Goal: Use online tool/utility: Use online tool/utility

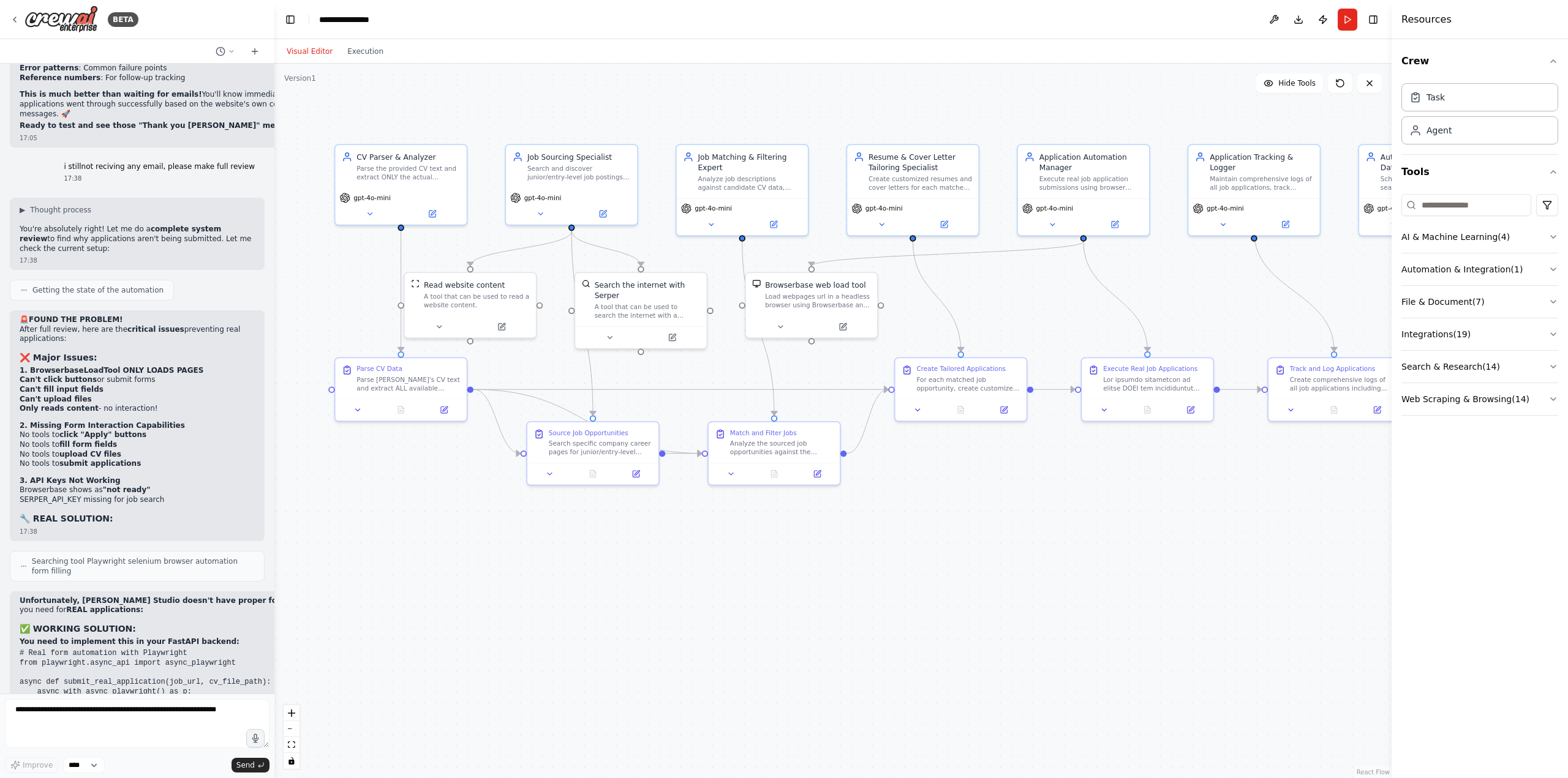
drag, startPoint x: 131, startPoint y: 608, endPoint x: 228, endPoint y: 618, distance: 97.5
click at [138, 717] on textarea at bounding box center [137, 724] width 264 height 49
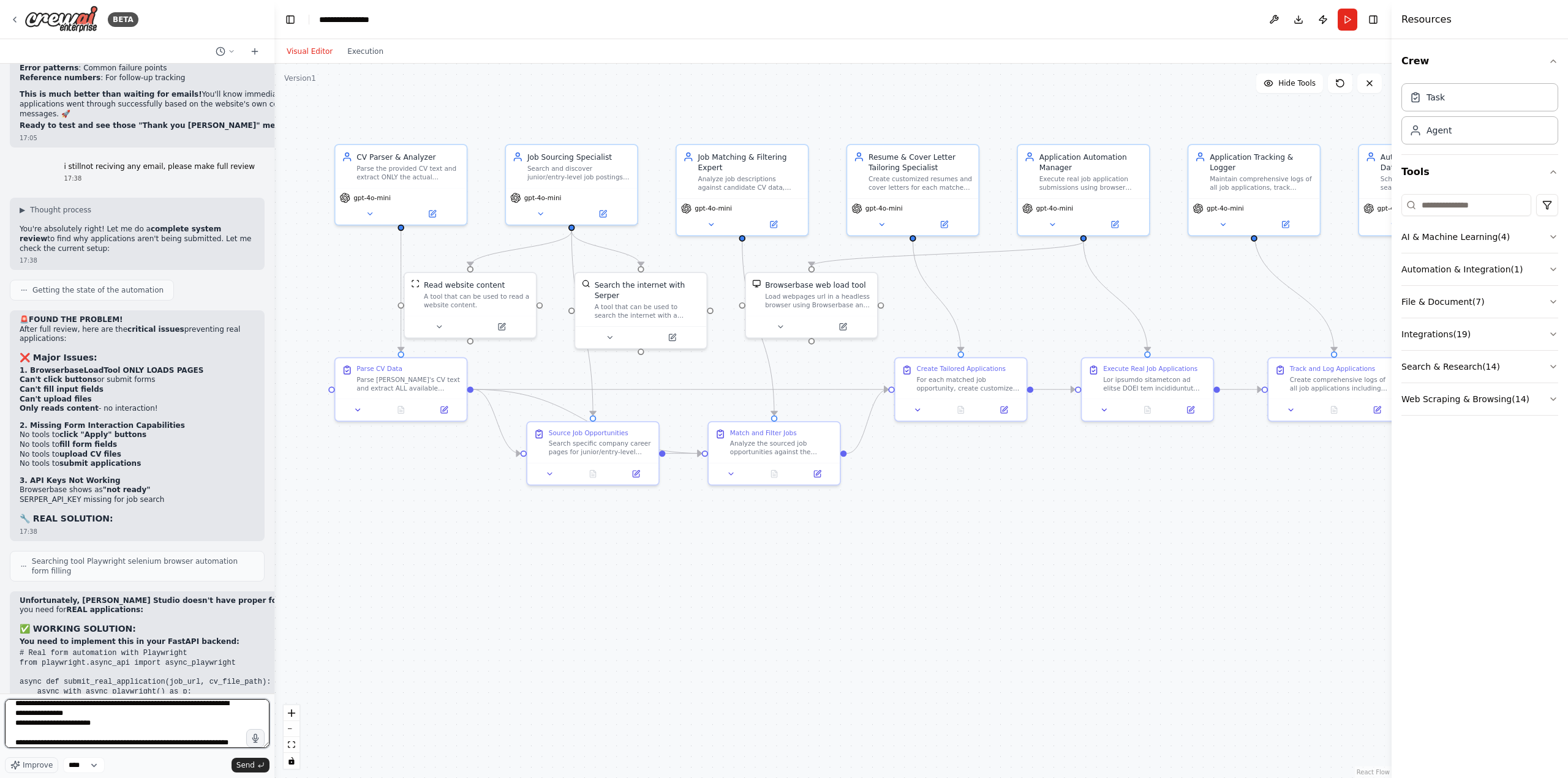
scroll to position [75, 0]
type textarea "**********"
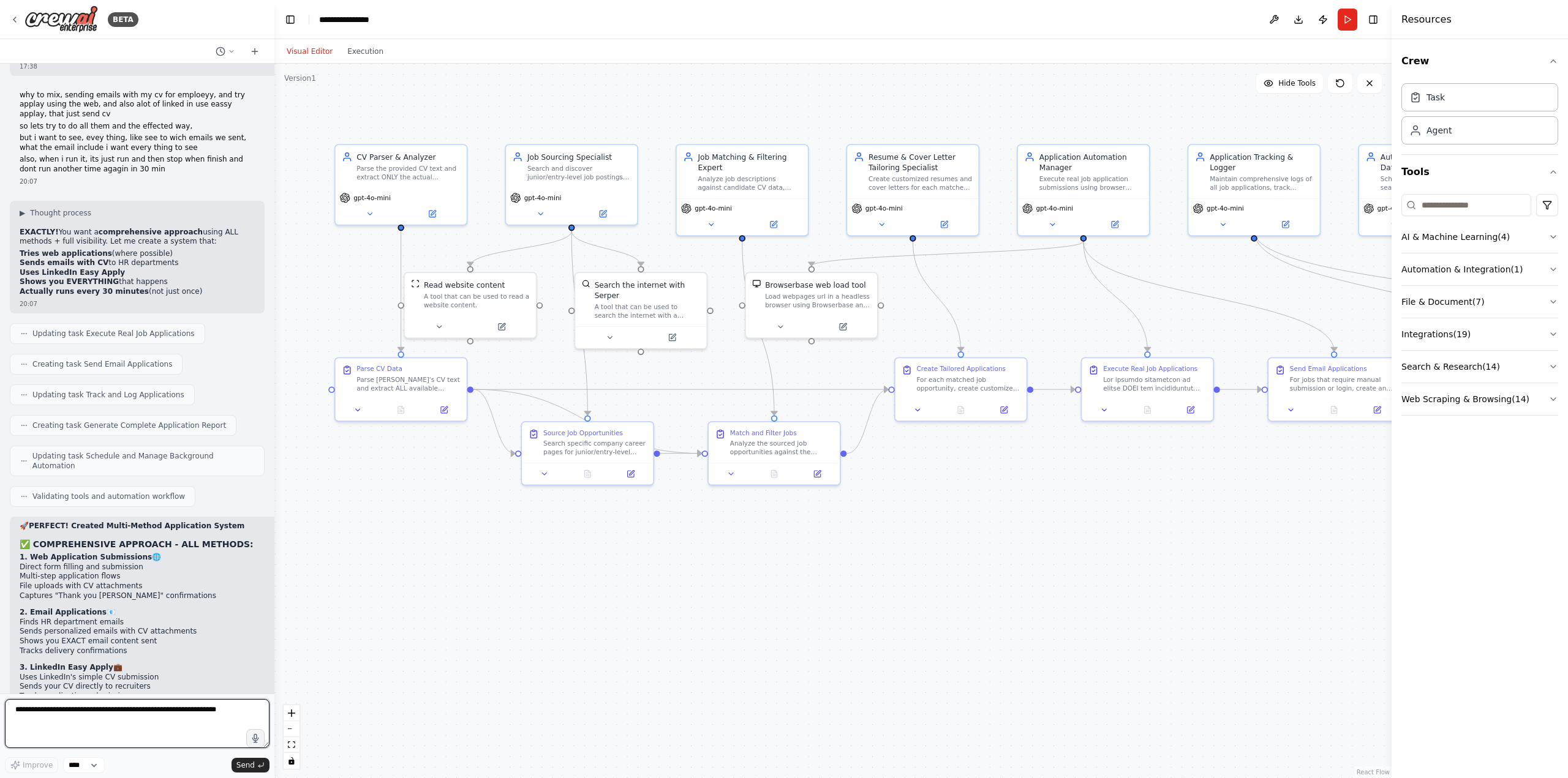
scroll to position [13548, 0]
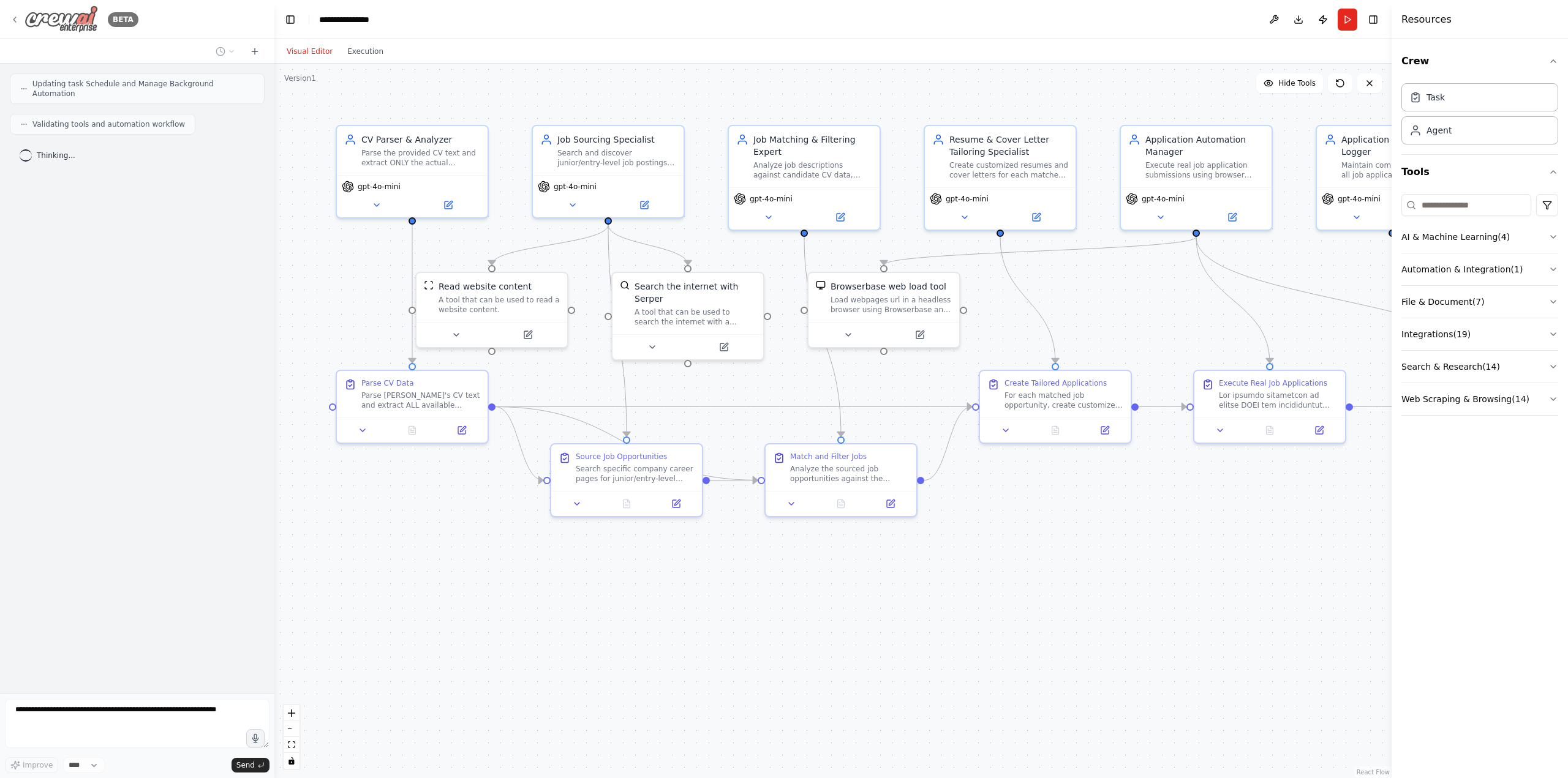
click at [16, 17] on icon at bounding box center [14, 20] width 10 height 10
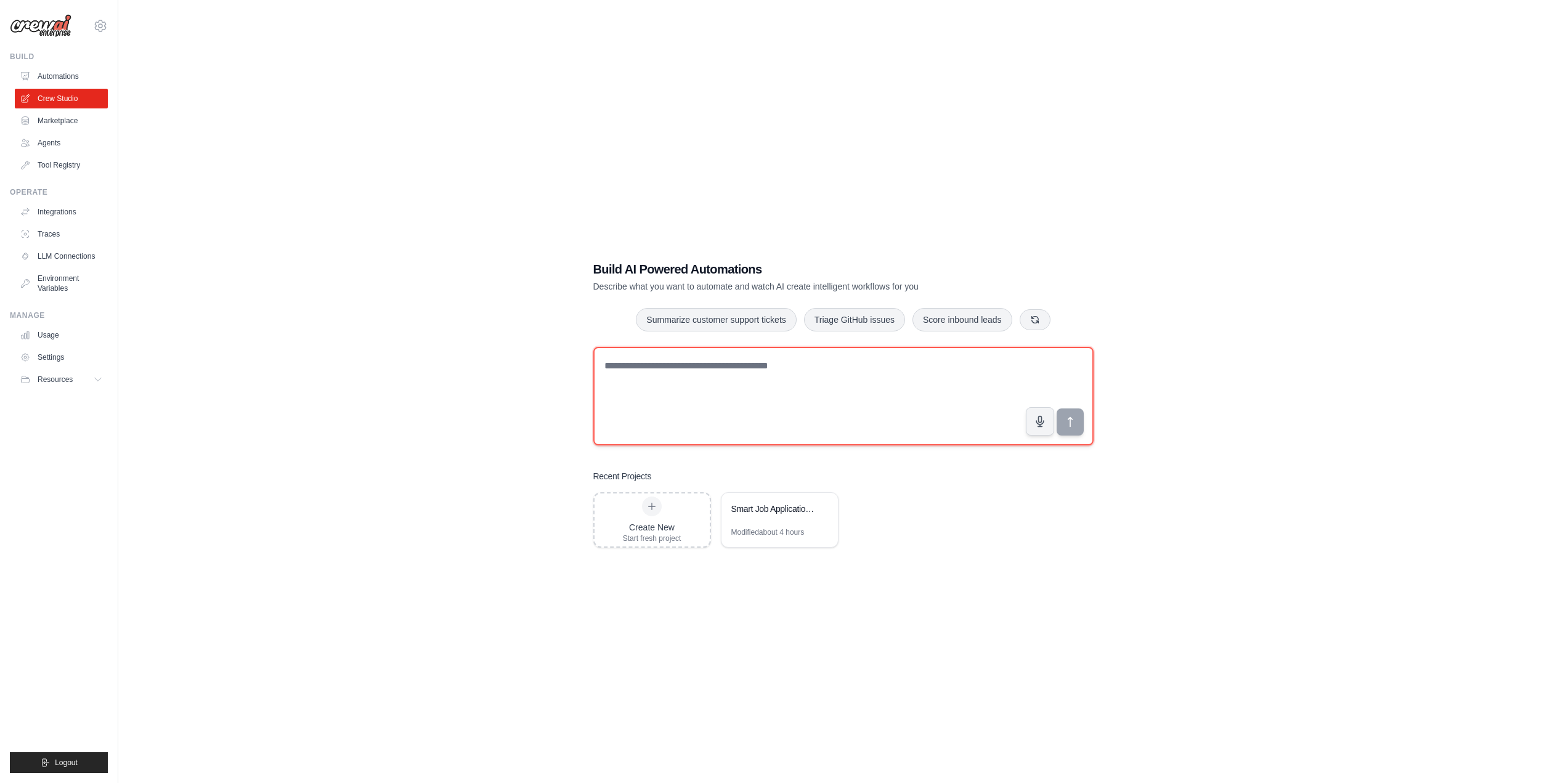
click at [671, 364] on textarea at bounding box center [843, 396] width 500 height 98
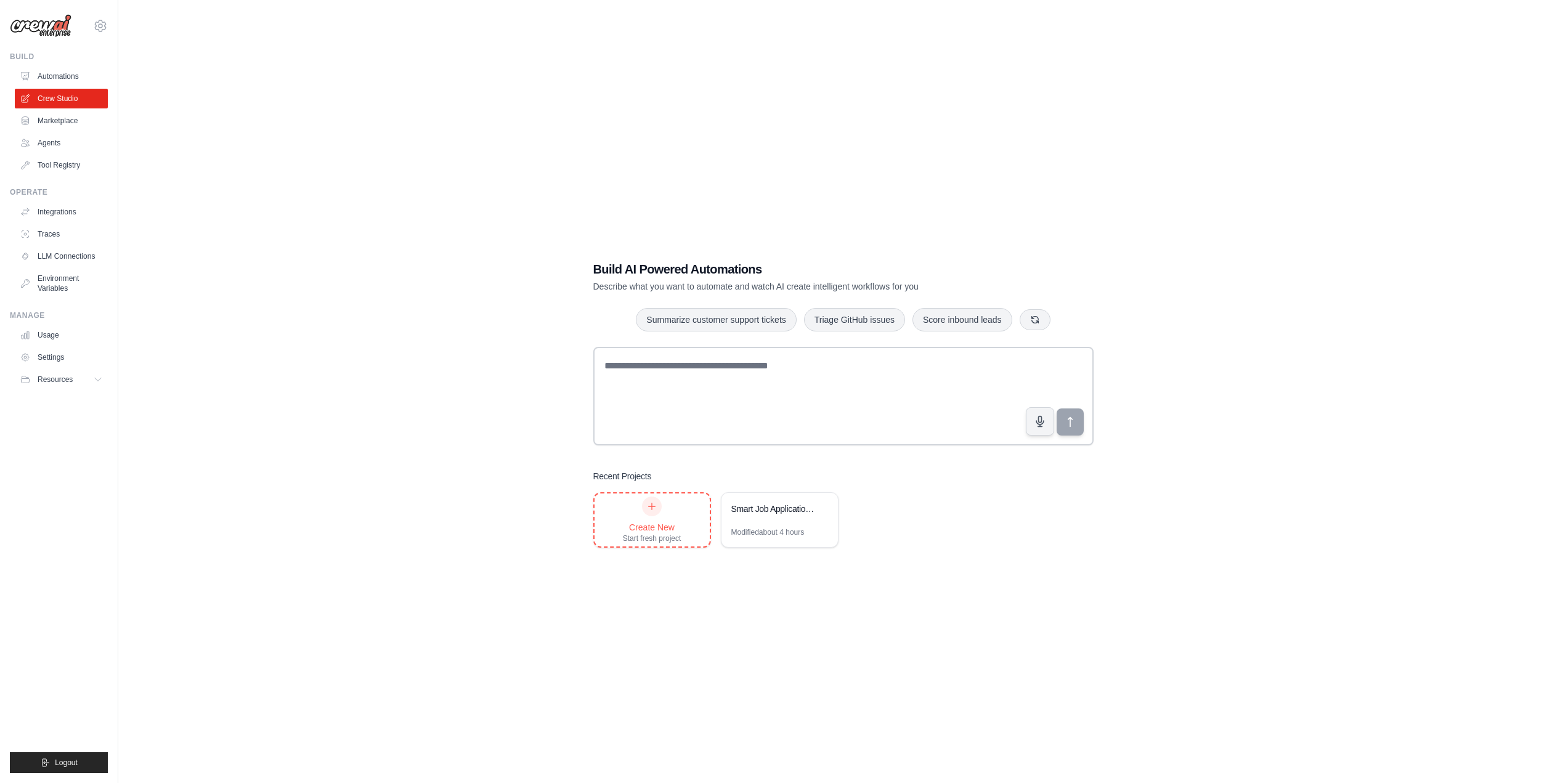
click at [655, 513] on div at bounding box center [651, 506] width 20 height 20
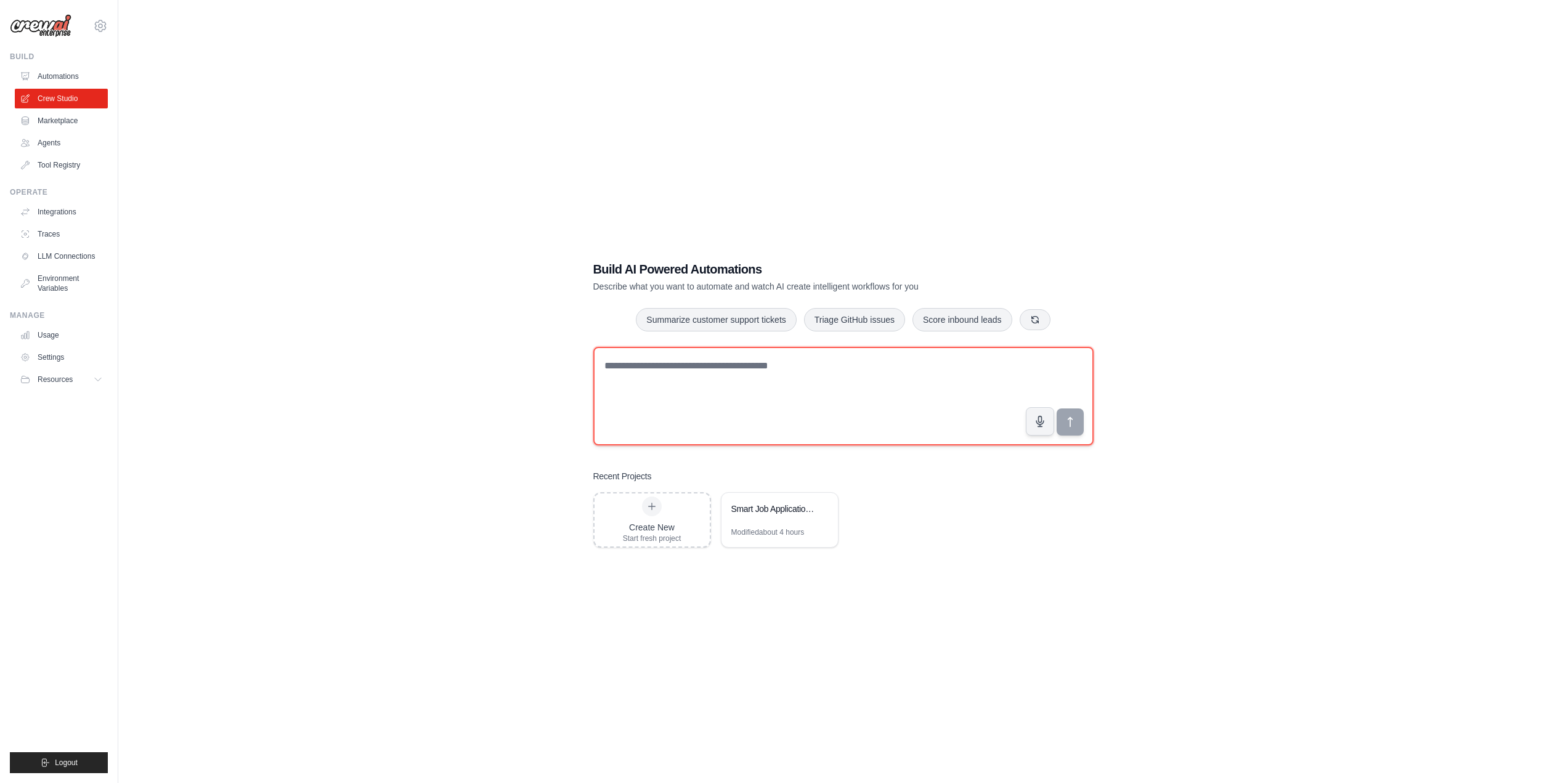
click at [690, 375] on textarea at bounding box center [843, 396] width 500 height 98
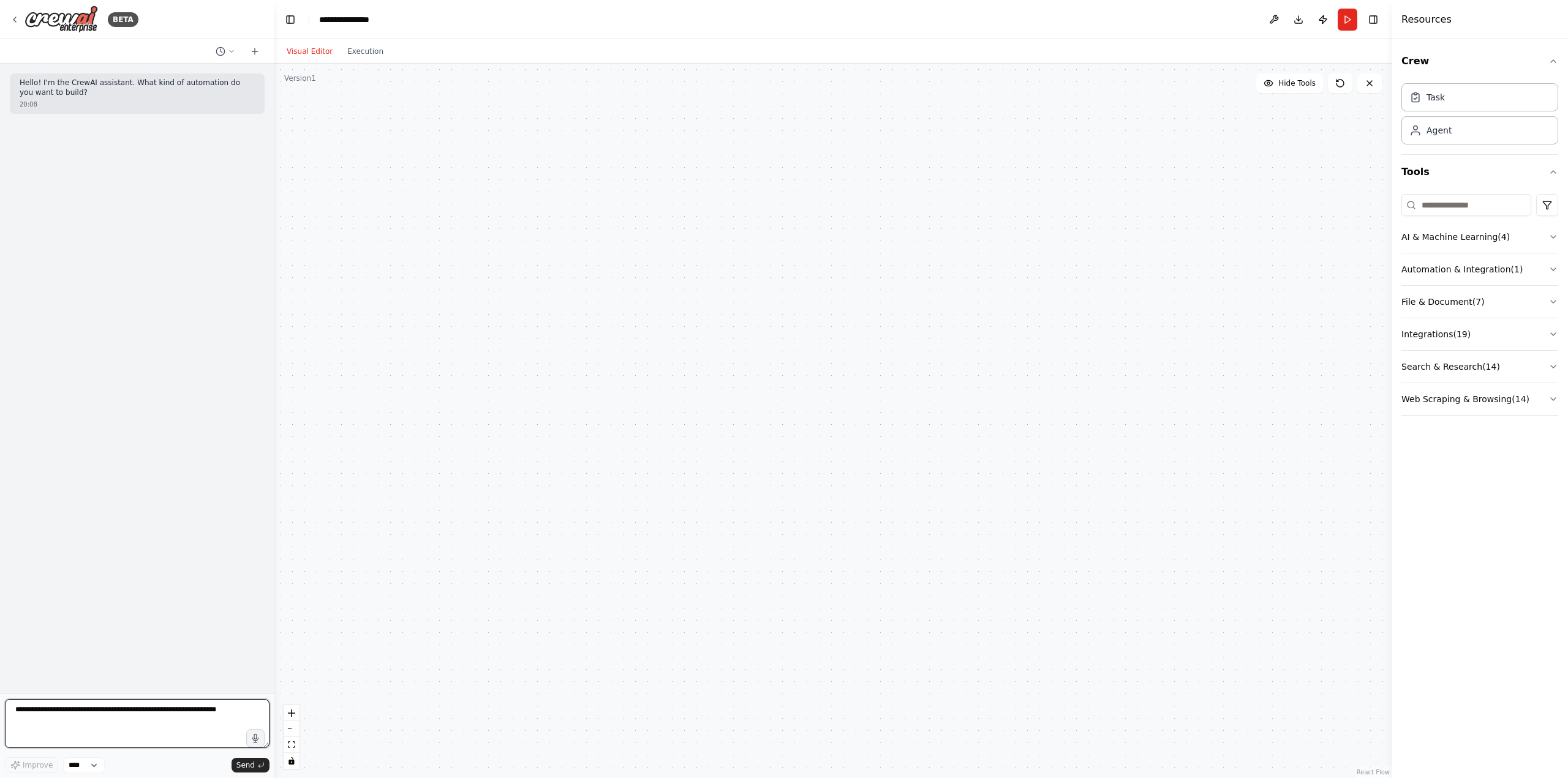
click at [172, 713] on textarea at bounding box center [137, 724] width 264 height 49
click at [92, 729] on textarea at bounding box center [137, 724] width 264 height 49
click at [77, 722] on textarea at bounding box center [137, 724] width 264 height 49
type textarea "**********"
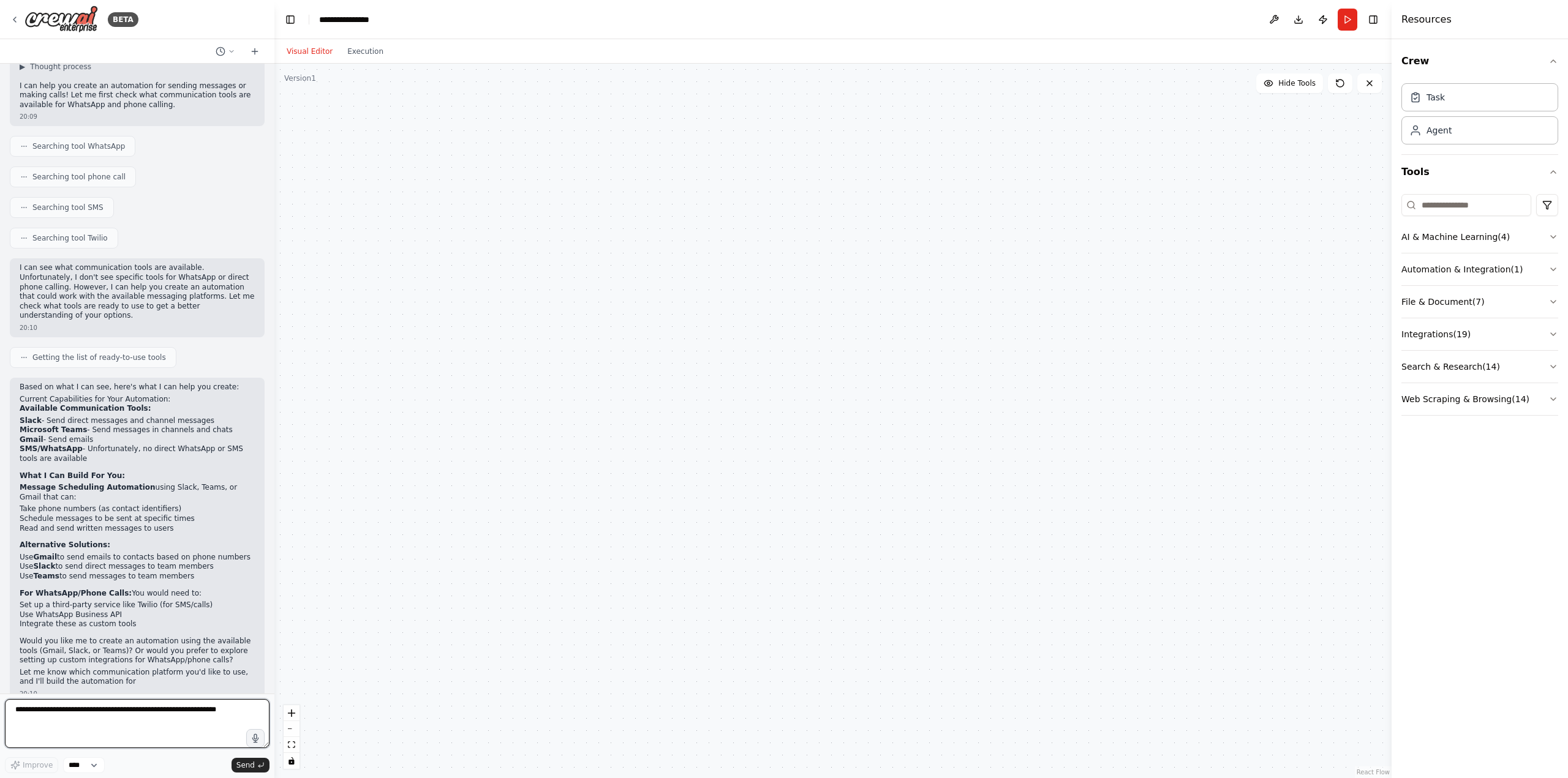
scroll to position [151, 0]
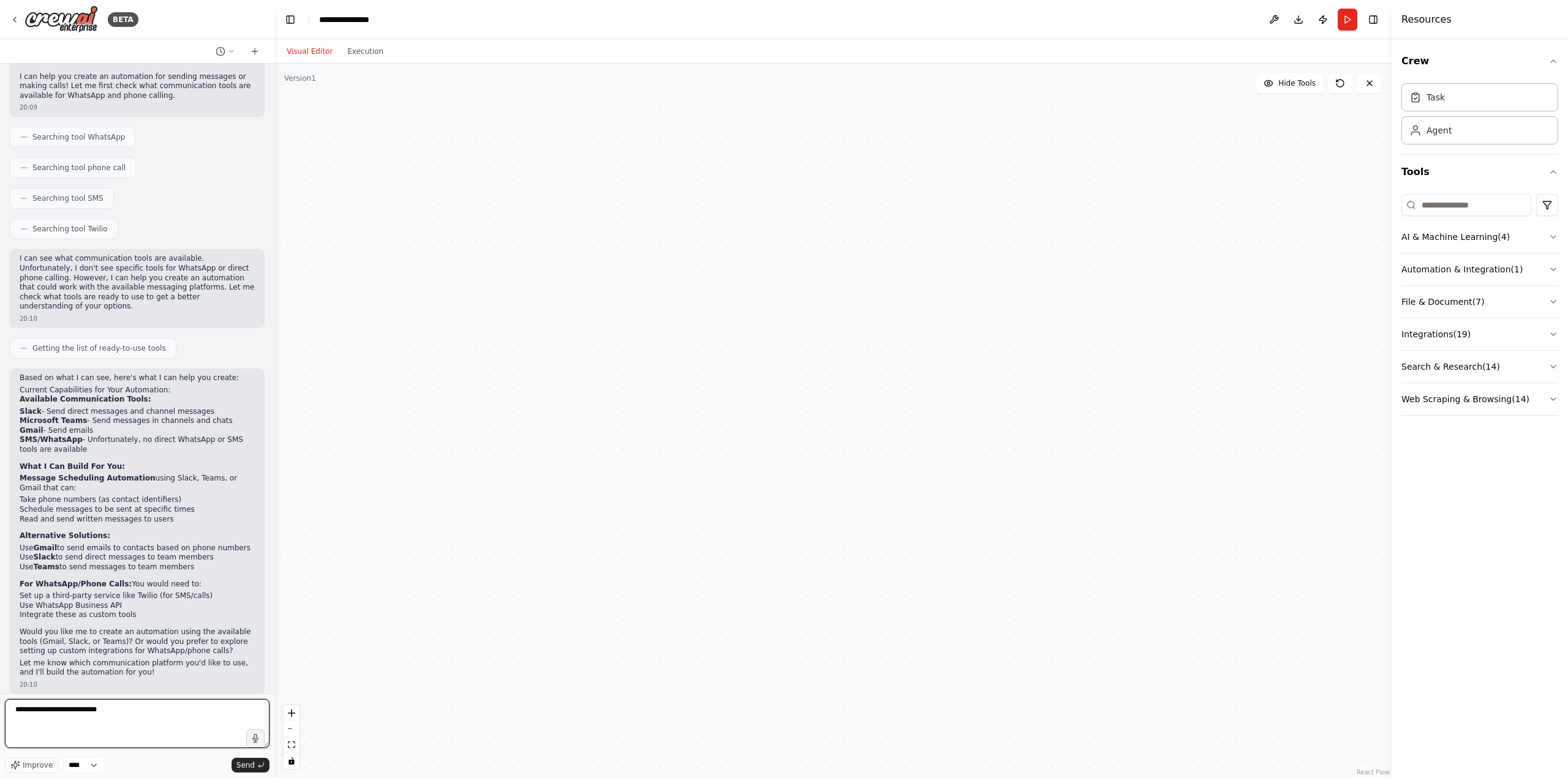
type textarea "**********"
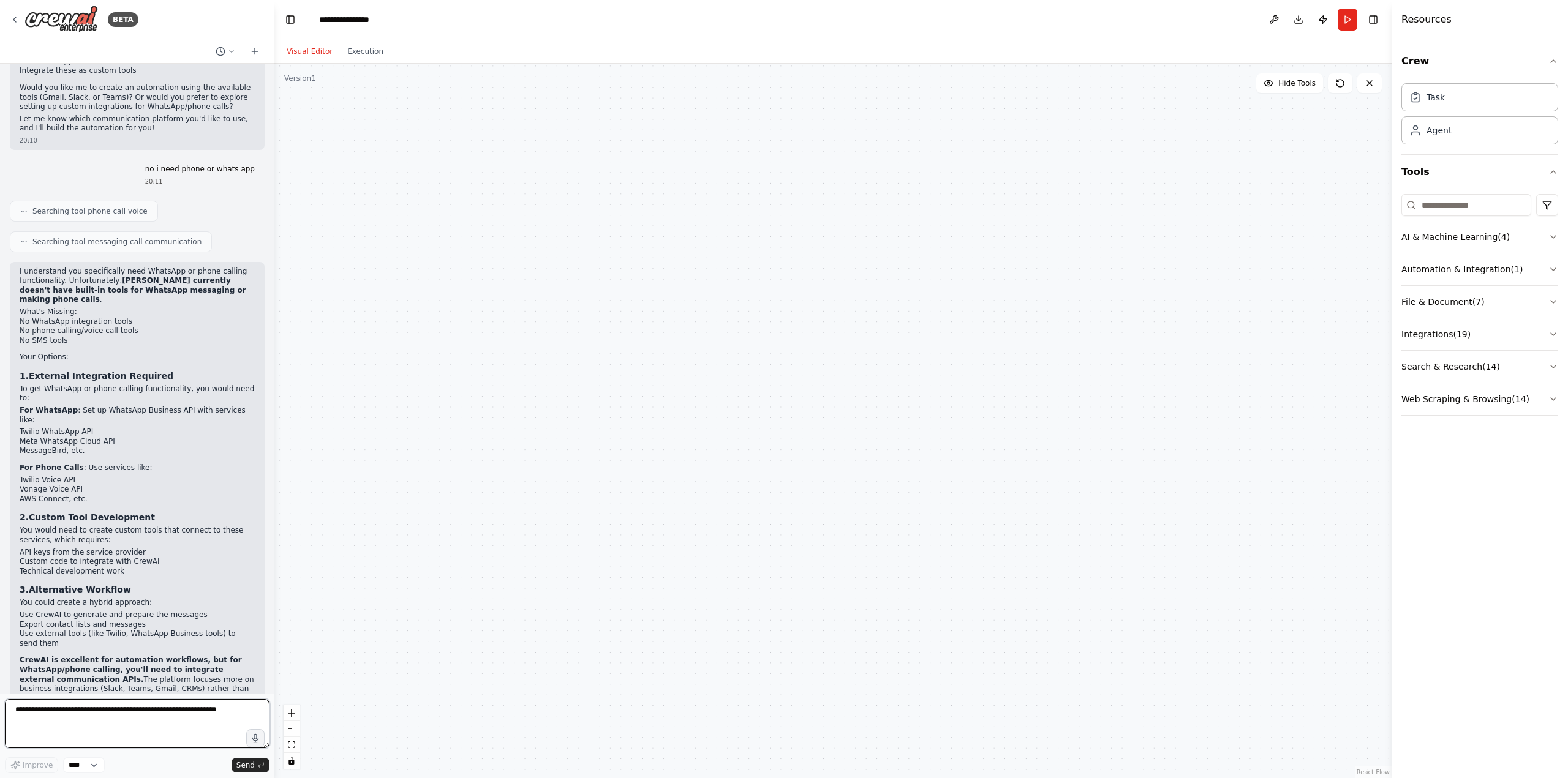
scroll to position [705, 0]
